Goal: Find specific page/section

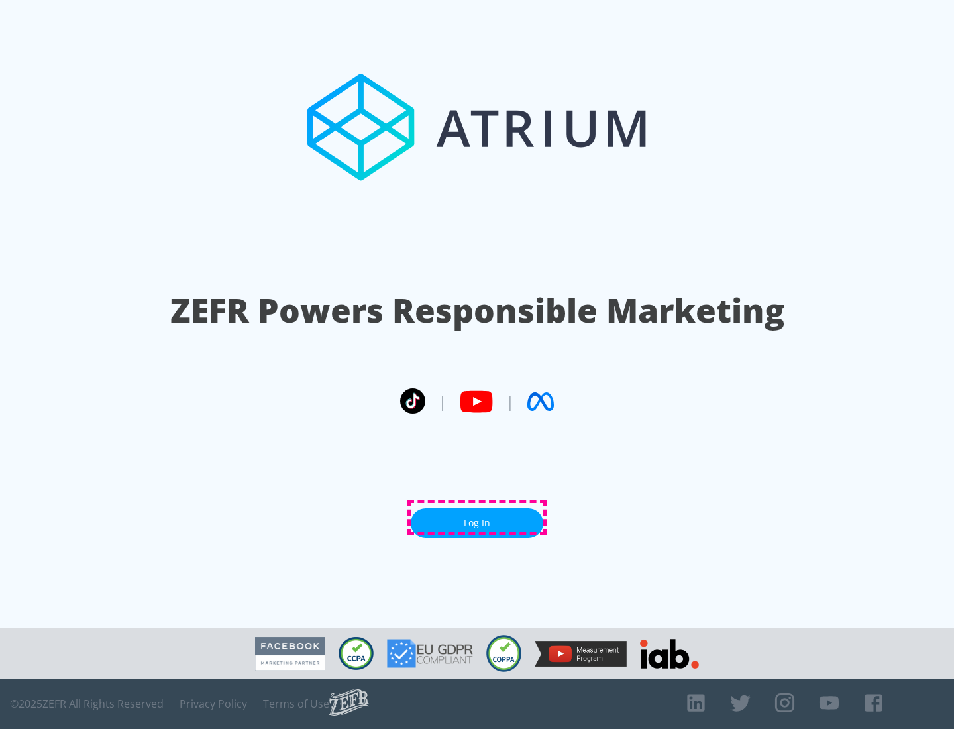
click at [477, 517] on link "Log In" at bounding box center [477, 523] width 132 height 30
